Goal: Task Accomplishment & Management: Manage account settings

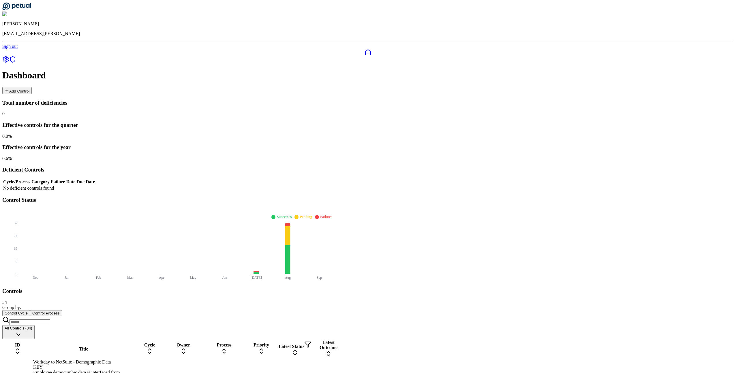
click at [134, 365] on div "KEY" at bounding box center [83, 367] width 101 height 5
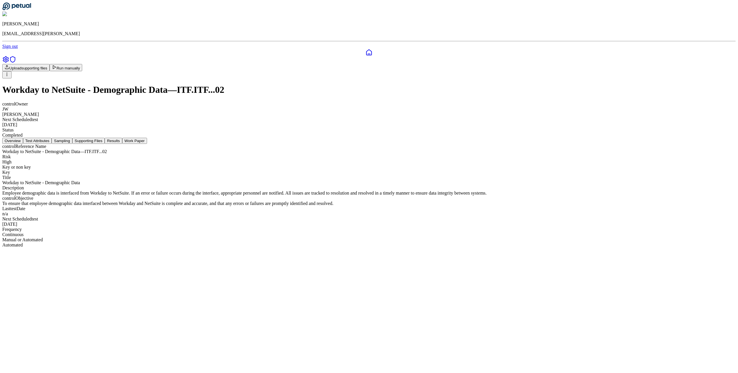
click at [105, 138] on button "Supporting Files" at bounding box center [88, 141] width 32 height 6
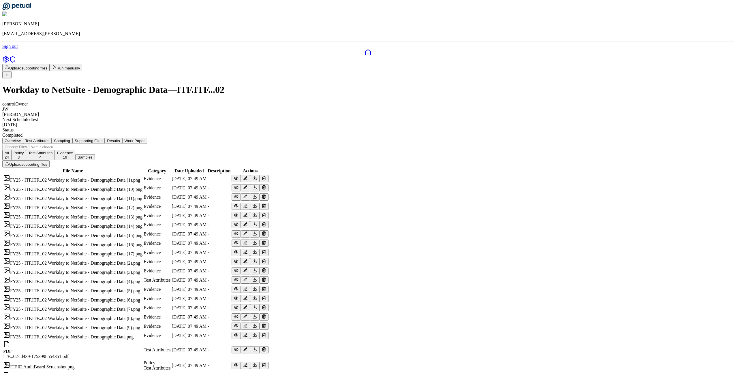
click at [50, 160] on button "Upload supporting files" at bounding box center [25, 163] width 47 height 7
click at [122, 138] on button "Results" at bounding box center [113, 141] width 17 height 6
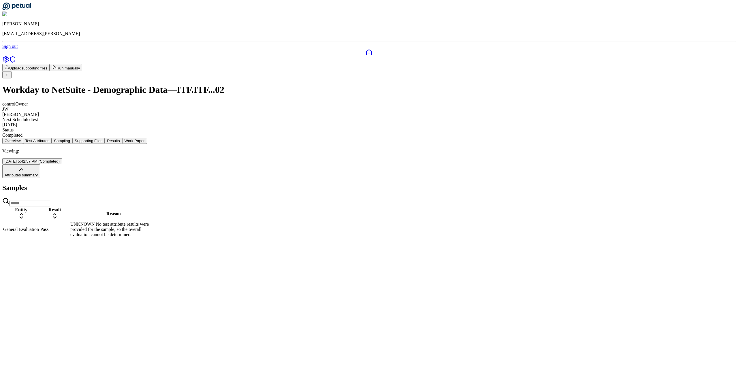
click at [39, 227] on div "General Evaluation" at bounding box center [21, 229] width 36 height 5
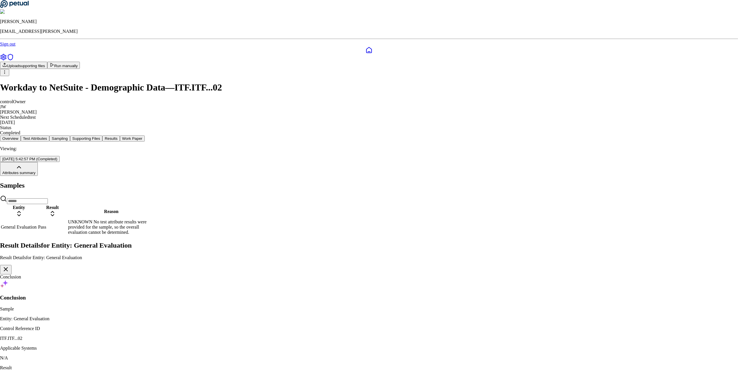
drag, startPoint x: 280, startPoint y: 139, endPoint x: 318, endPoint y: 139, distance: 37.8
drag, startPoint x: 306, startPoint y: 164, endPoint x: 334, endPoint y: 164, distance: 28.3
drag, startPoint x: 311, startPoint y: 165, endPoint x: 342, endPoint y: 165, distance: 31.4
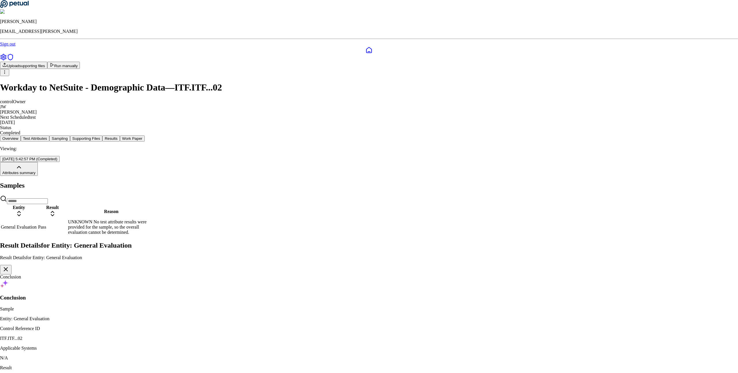
click at [9, 266] on icon "button" at bounding box center [5, 269] width 7 height 7
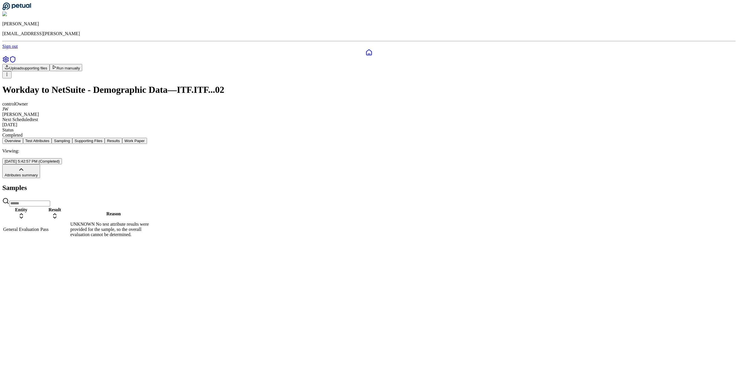
click at [38, 173] on span "Attributes summary" at bounding box center [21, 175] width 33 height 4
click at [105, 138] on button "Supporting Files" at bounding box center [88, 141] width 32 height 6
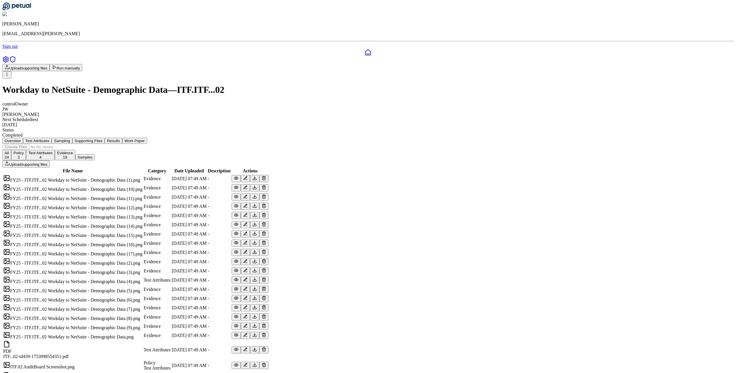
click at [50, 64] on button "Upload supporting files" at bounding box center [25, 67] width 47 height 7
click at [9, 56] on icon at bounding box center [5, 59] width 7 height 7
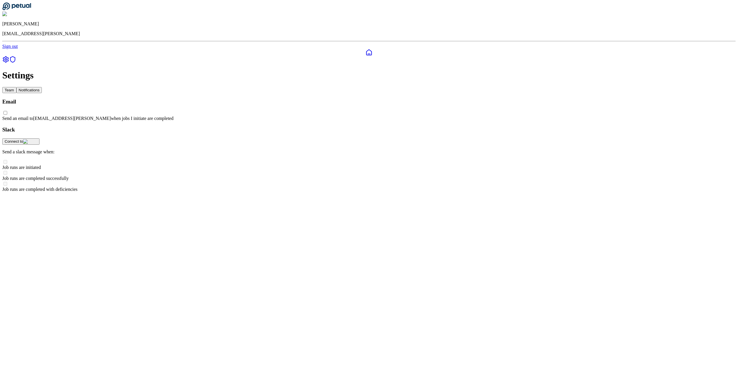
click at [16, 87] on button "Team" at bounding box center [9, 90] width 14 height 6
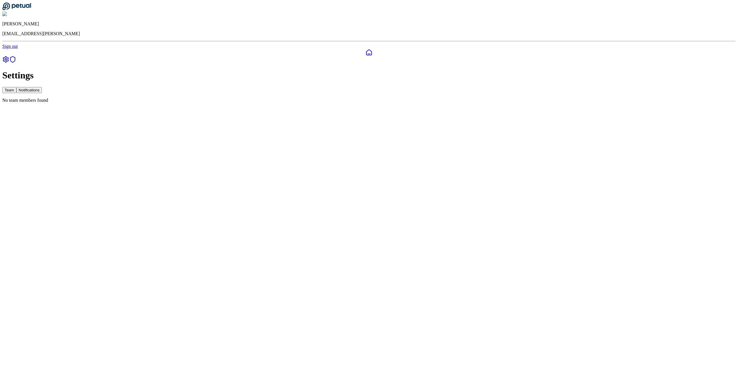
click at [42, 87] on button "Notifications" at bounding box center [29, 90] width 26 height 6
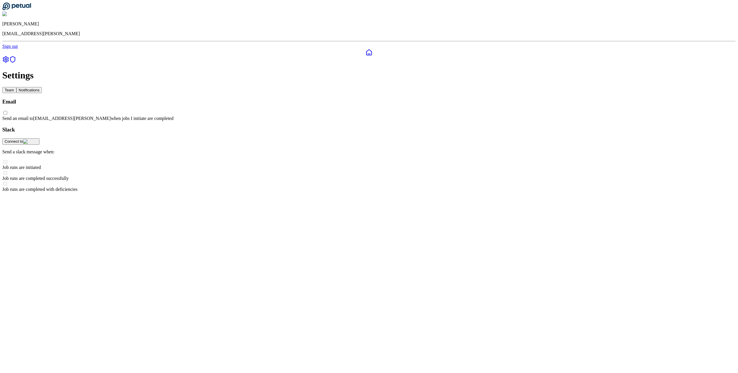
click at [16, 87] on button "Team" at bounding box center [9, 90] width 14 height 6
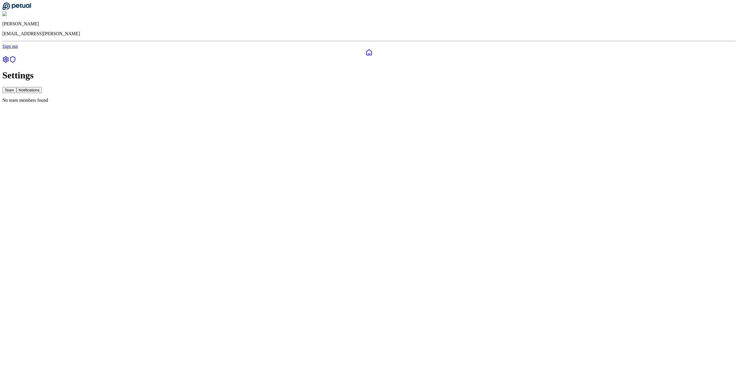
click at [42, 87] on button "Notifications" at bounding box center [29, 90] width 26 height 6
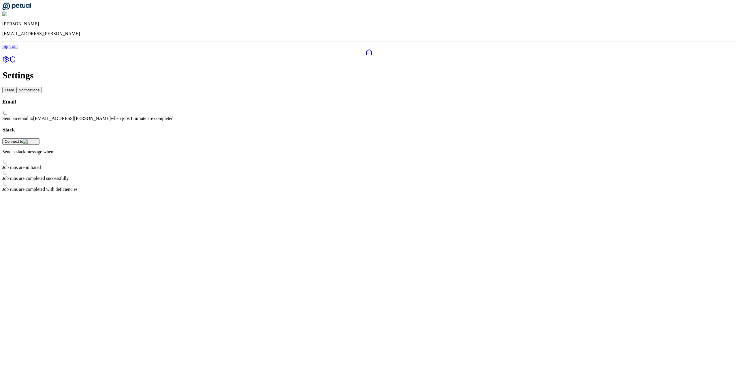
click at [16, 87] on button "Team" at bounding box center [9, 90] width 14 height 6
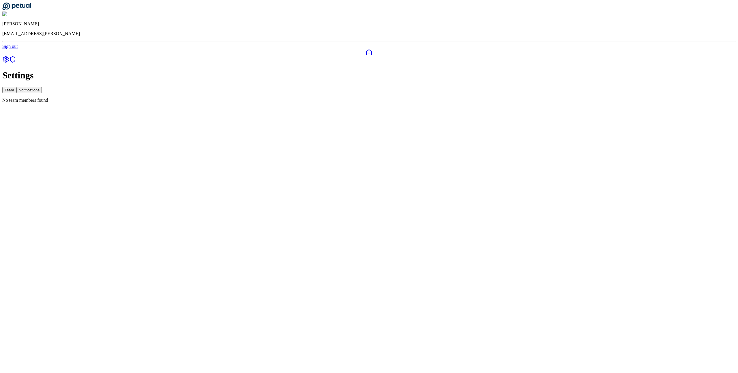
click at [42, 87] on button "Notifications" at bounding box center [29, 90] width 26 height 6
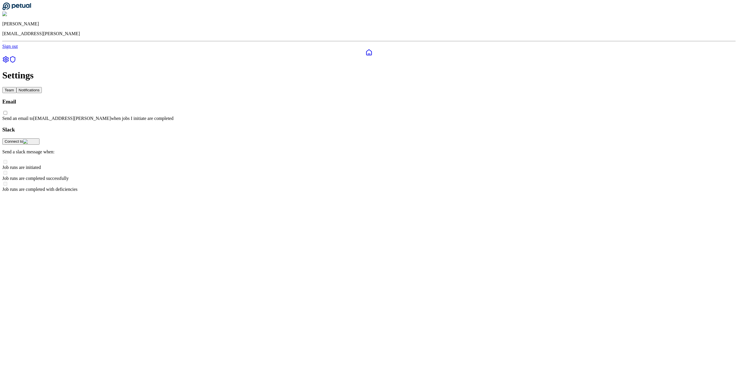
click at [16, 87] on button "Team" at bounding box center [9, 90] width 14 height 6
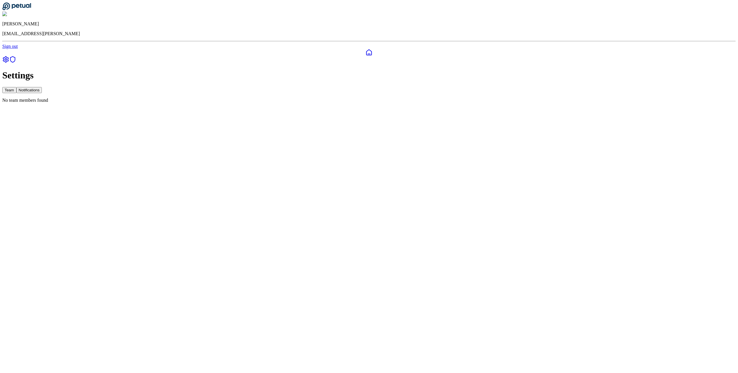
click at [366, 49] on icon at bounding box center [369, 52] width 7 height 7
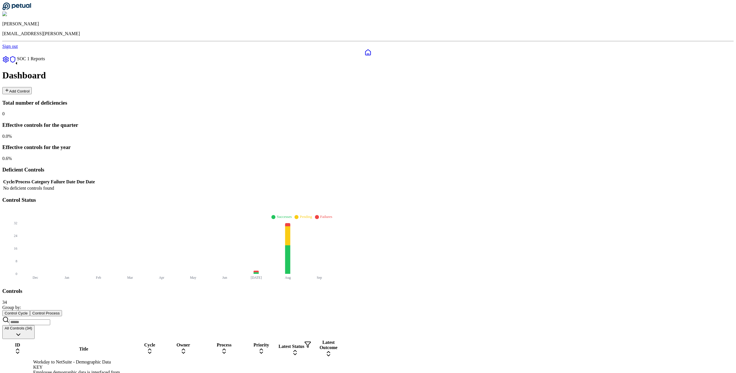
click at [11, 62] on icon at bounding box center [12, 60] width 5 height 6
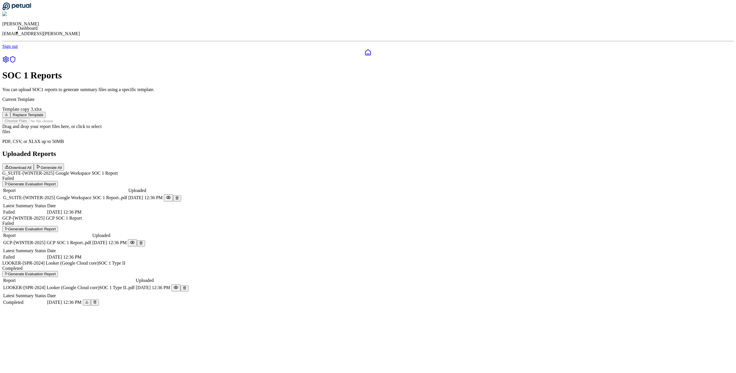
click at [365, 50] on icon at bounding box center [367, 52] width 5 height 5
